Goal: Navigation & Orientation: Find specific page/section

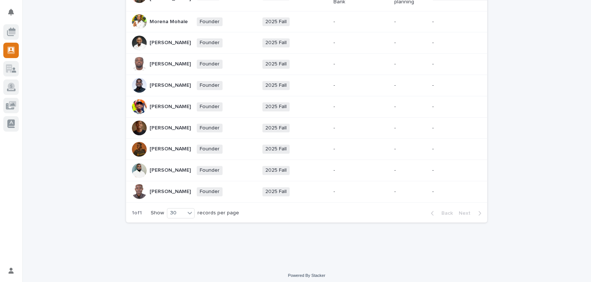
scroll to position [253, 0]
click at [152, 195] on p "[PERSON_NAME]" at bounding box center [169, 192] width 41 height 6
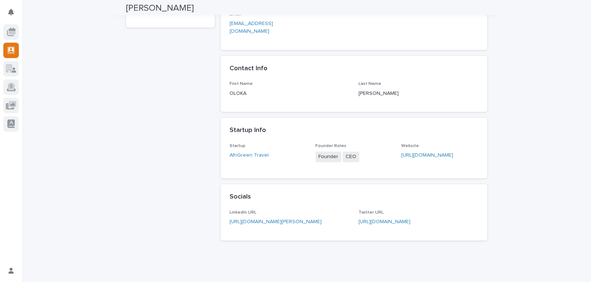
scroll to position [113, 0]
click at [424, 152] on link "[URL][DOMAIN_NAME]" at bounding box center [427, 154] width 52 height 5
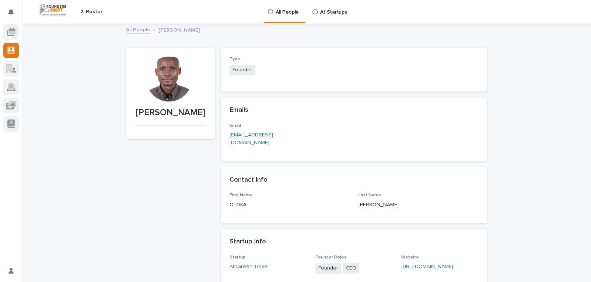
click at [138, 33] on link "All People" at bounding box center [138, 29] width 24 height 8
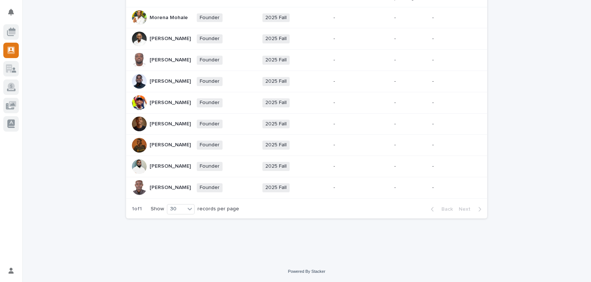
scroll to position [279, 0]
click at [156, 145] on p "[PERSON_NAME]" at bounding box center [169, 145] width 41 height 6
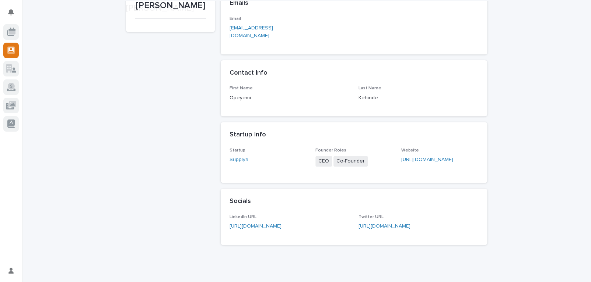
scroll to position [126, 0]
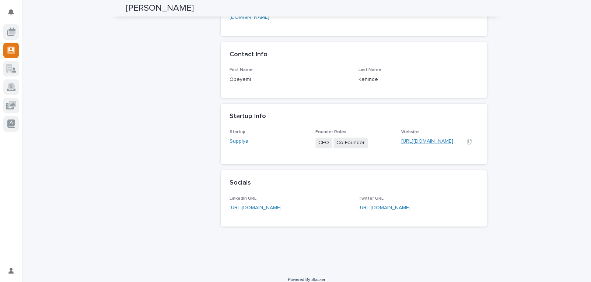
click at [421, 139] on link "[URL][DOMAIN_NAME]" at bounding box center [427, 141] width 52 height 5
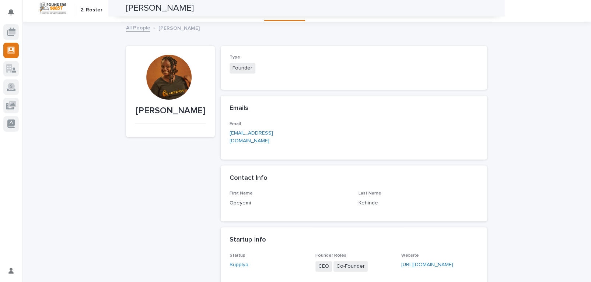
scroll to position [0, 0]
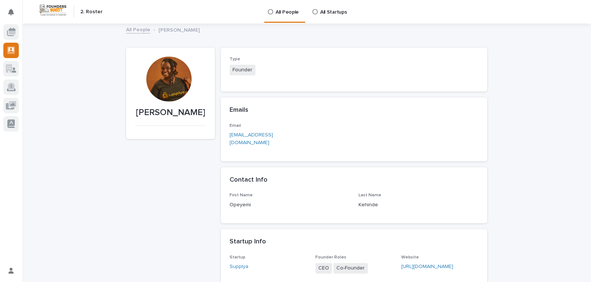
click at [271, 16] on link "All People" at bounding box center [284, 11] width 35 height 22
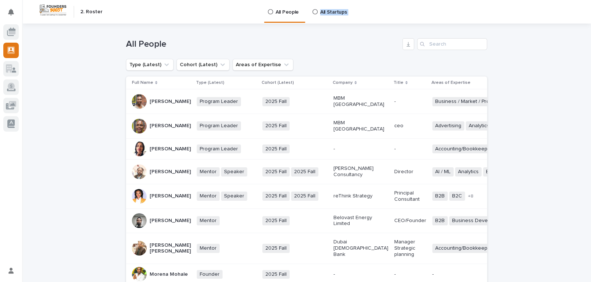
click at [324, 12] on p "All Startups" at bounding box center [333, 7] width 27 height 15
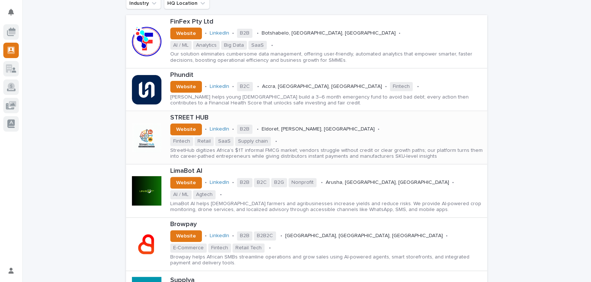
scroll to position [173, 0]
